Goal: Information Seeking & Learning: Learn about a topic

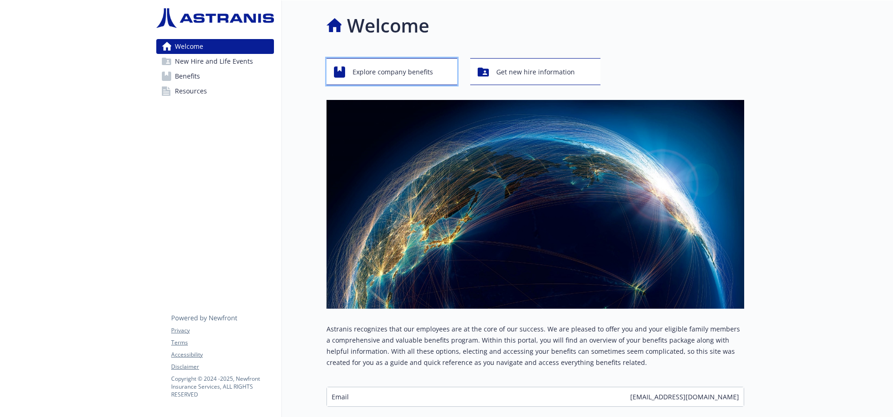
click at [386, 74] on span "Explore company benefits" at bounding box center [392, 72] width 80 height 18
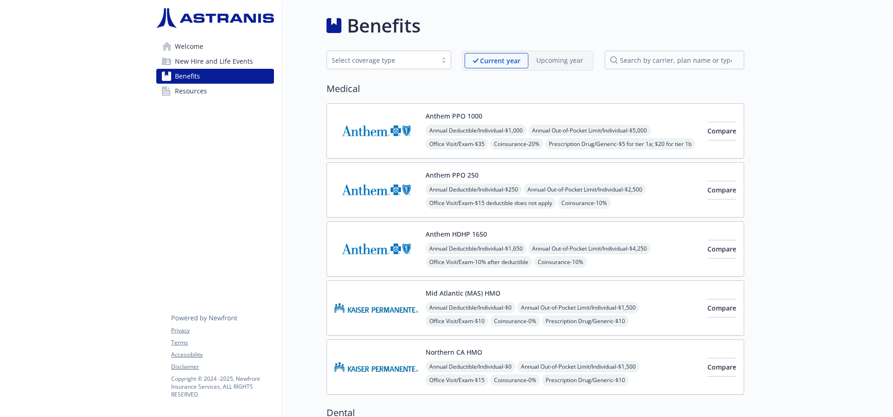
click at [394, 64] on div "Select coverage type" at bounding box center [382, 60] width 100 height 10
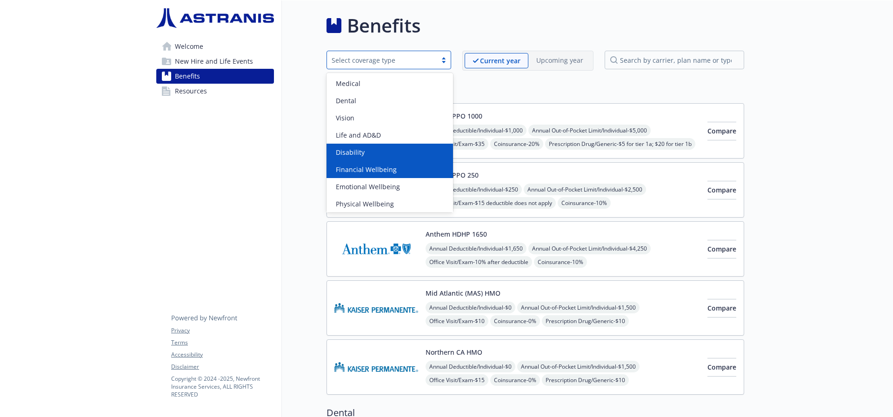
scroll to position [2, 0]
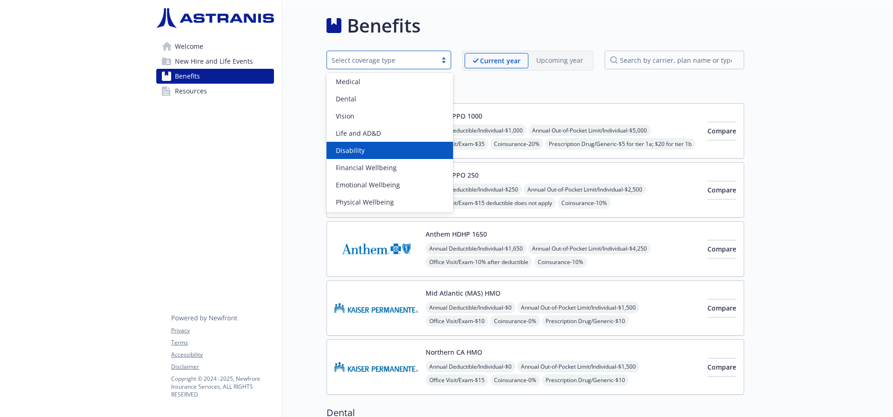
click at [213, 92] on link "Resources" at bounding box center [215, 91] width 118 height 15
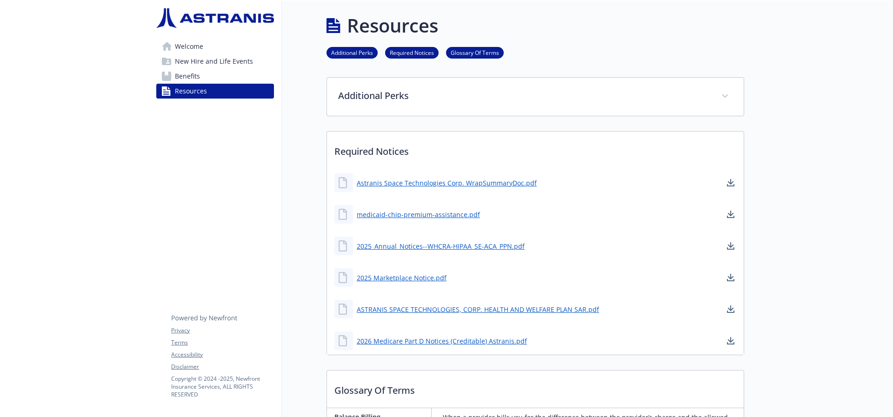
click at [350, 53] on link "Additional Perks" at bounding box center [351, 52] width 51 height 9
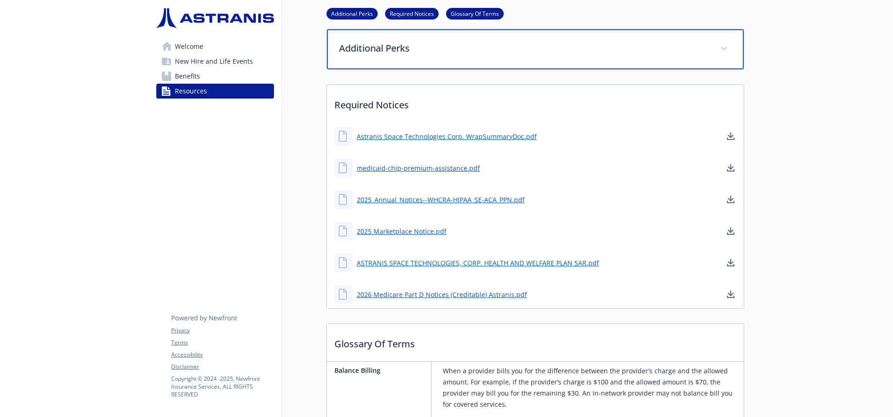
click at [657, 31] on div "Additional Perks" at bounding box center [535, 49] width 417 height 40
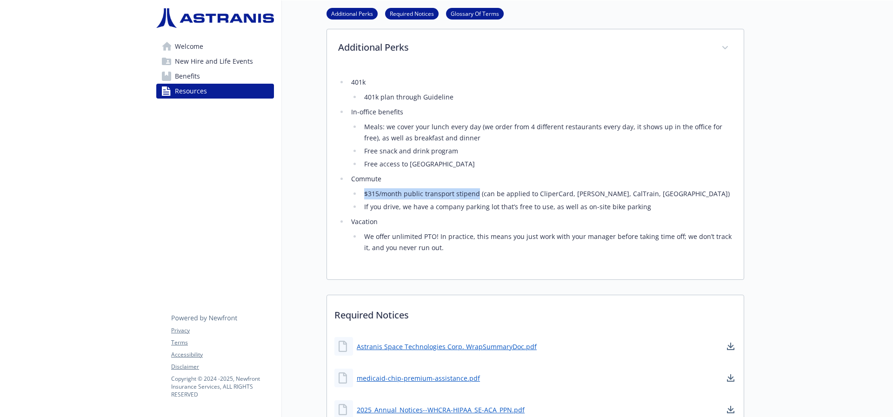
drag, startPoint x: 359, startPoint y: 195, endPoint x: 469, endPoint y: 198, distance: 110.2
click at [469, 198] on li "$315/month public transport stipend (can be applied to CliperCard, [PERSON_NAME…" at bounding box center [546, 193] width 371 height 11
copy li "$315/month public transport stipend"
click at [447, 143] on li "Meals: we cover your lunch every day (we order from 4 different restaurants eve…" at bounding box center [546, 132] width 371 height 22
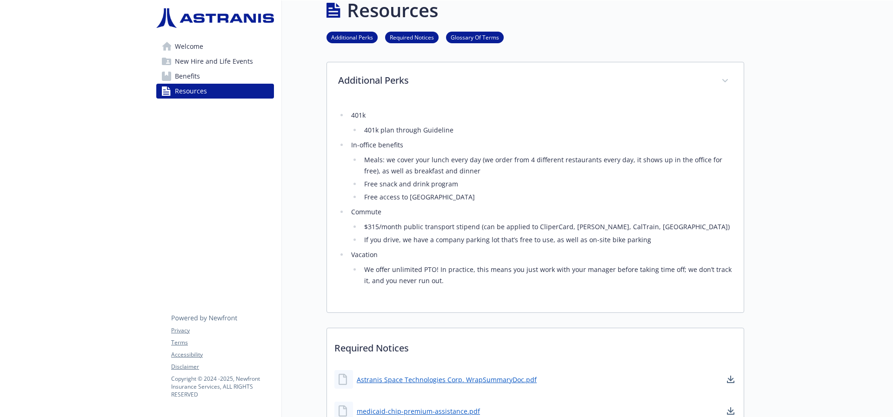
scroll to position [0, 7]
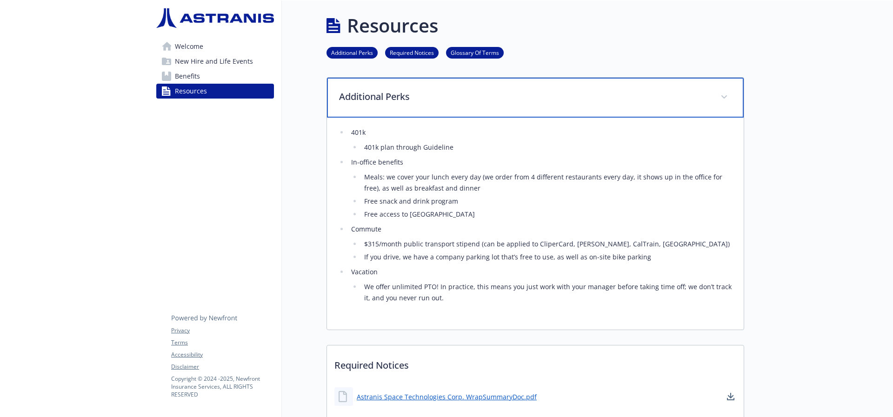
click at [631, 95] on p "Additional Perks" at bounding box center [524, 97] width 370 height 14
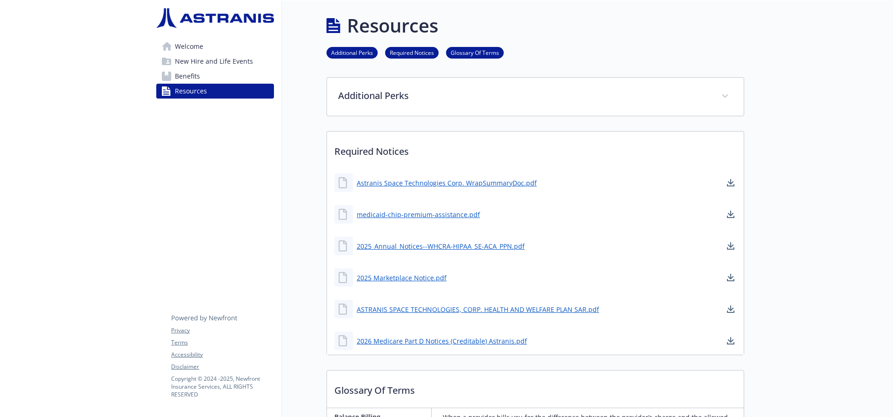
click at [604, 147] on p "Required Notices" at bounding box center [535, 149] width 417 height 34
click at [208, 50] on link "Welcome" at bounding box center [215, 46] width 118 height 15
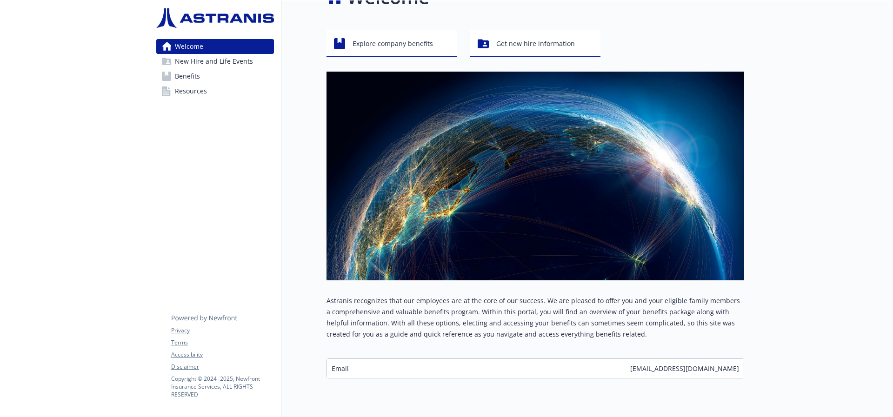
scroll to position [0, 7]
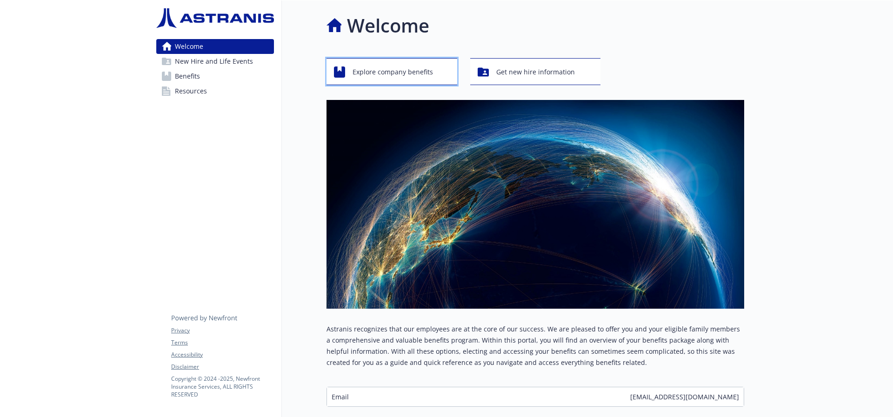
click at [389, 65] on span "Explore company benefits" at bounding box center [392, 72] width 80 height 18
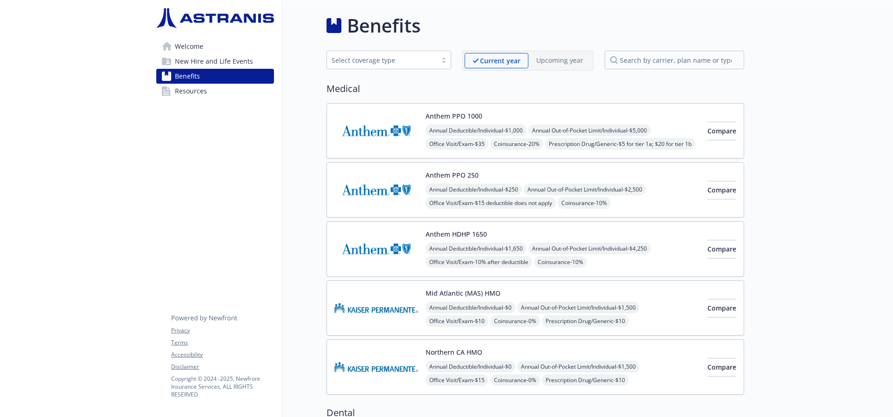
click at [395, 63] on div "Select coverage type" at bounding box center [382, 60] width 100 height 10
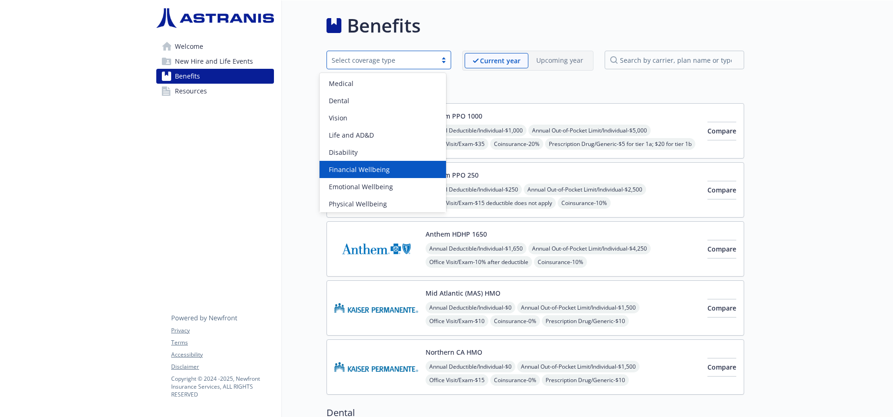
scroll to position [2, 0]
click at [387, 164] on div "Financial Wellbeing" at bounding box center [382, 168] width 115 height 10
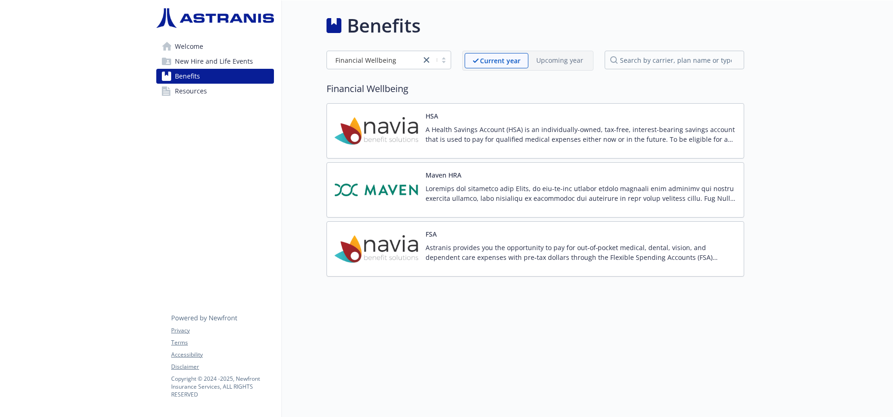
click at [183, 93] on span "Resources" at bounding box center [191, 91] width 32 height 15
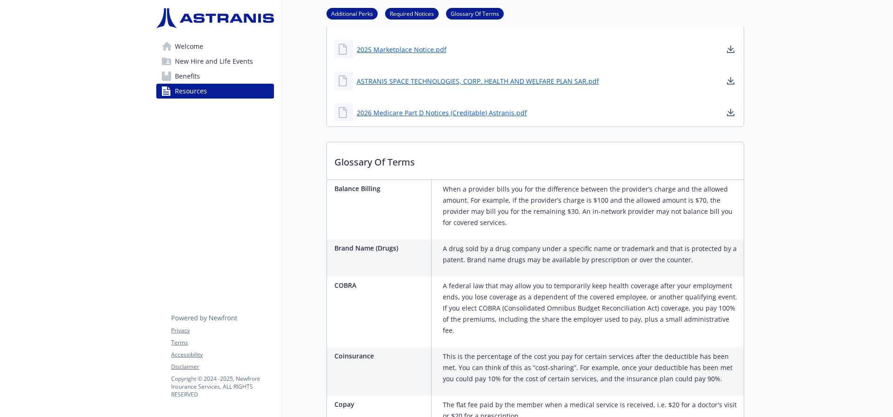
scroll to position [0, 7]
